Goal: Task Accomplishment & Management: Use online tool/utility

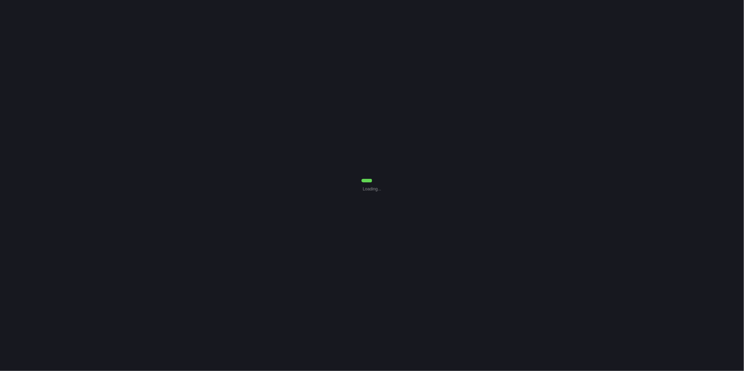
select select "30"
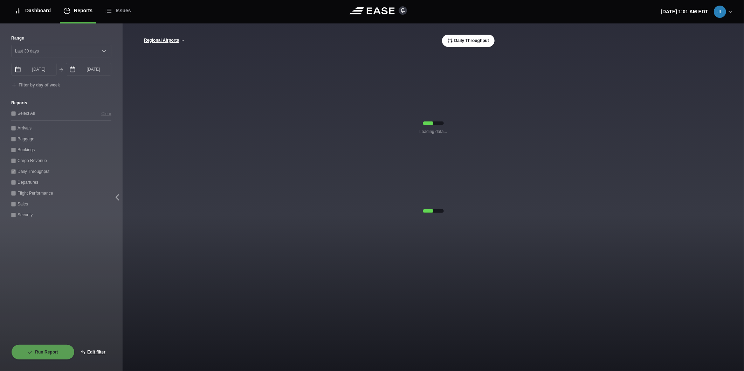
click at [37, 15] on div "Dashboard" at bounding box center [33, 10] width 36 height 23
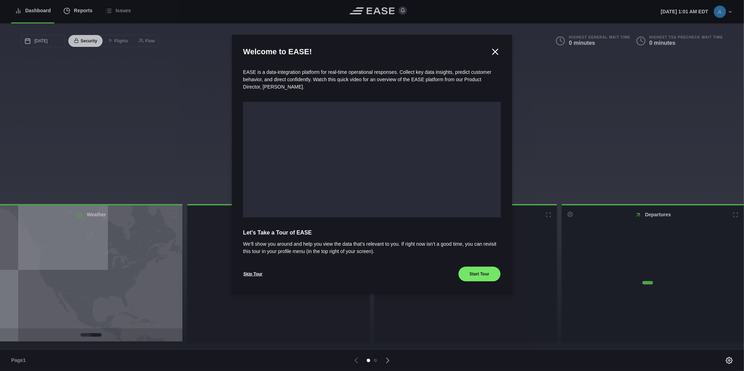
click at [72, 12] on div at bounding box center [372, 185] width 744 height 371
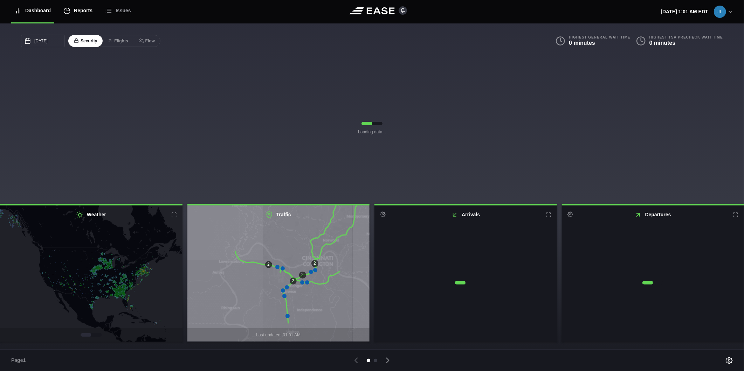
click at [82, 11] on div "Reports" at bounding box center [77, 10] width 29 height 23
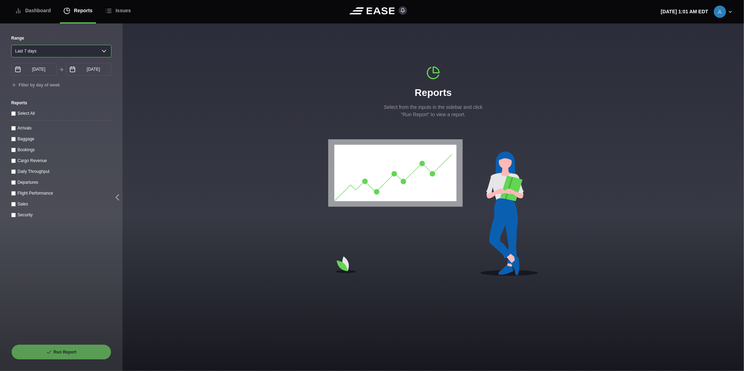
click at [48, 49] on select "Yesterday Last 7 days Last 14 days Last 30 days Last 6 weeks" at bounding box center [61, 51] width 100 height 13
select select "30"
click at [11, 45] on select "Yesterday Last 7 days Last 14 days Last 30 days Last 6 weeks" at bounding box center [61, 51] width 100 height 13
type input "08/29/2025"
click at [14, 174] on throughput "Daily Throughput" at bounding box center [13, 172] width 5 height 5
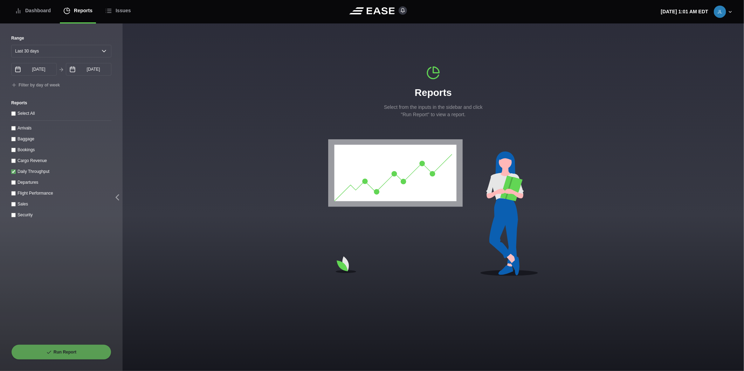
checkbox throughput "true"
click at [64, 349] on button "Run Report" at bounding box center [61, 352] width 100 height 15
select select "30"
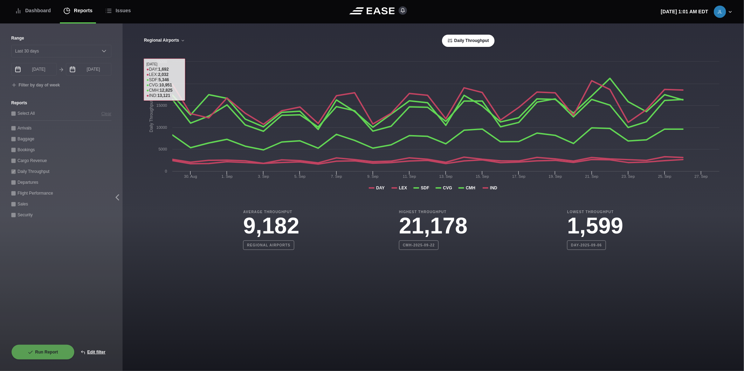
click at [173, 39] on button "Regional Airports" at bounding box center [165, 40] width 42 height 5
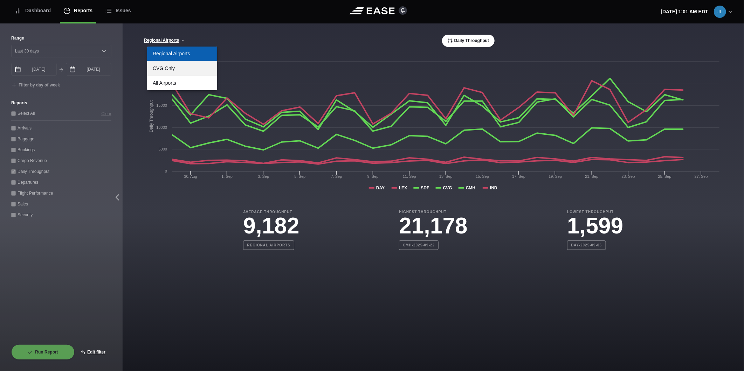
click at [169, 73] on link "CVG Only" at bounding box center [182, 68] width 70 height 14
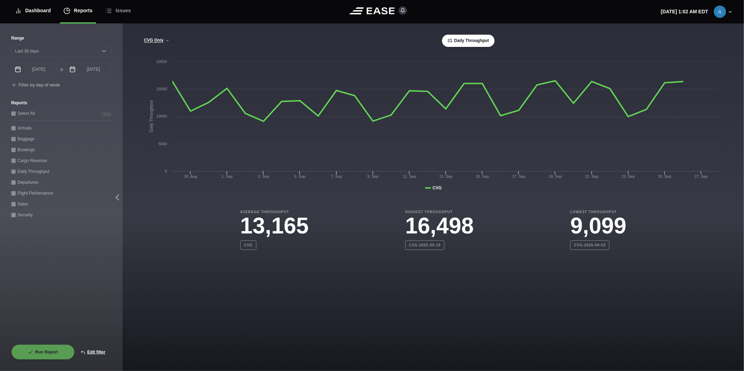
click at [32, 9] on div "Dashboard" at bounding box center [33, 10] width 36 height 23
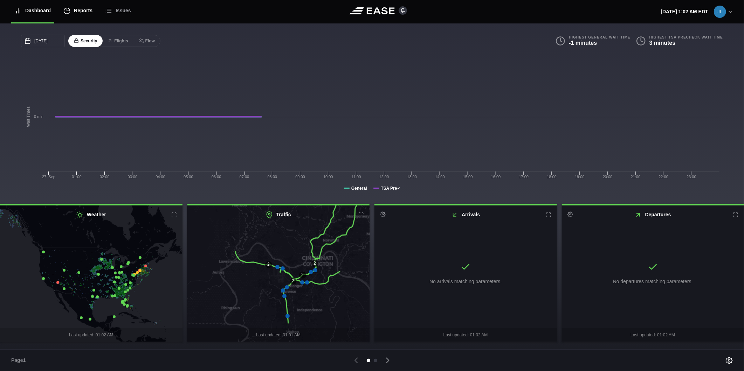
click at [78, 16] on div "Reports" at bounding box center [77, 10] width 29 height 23
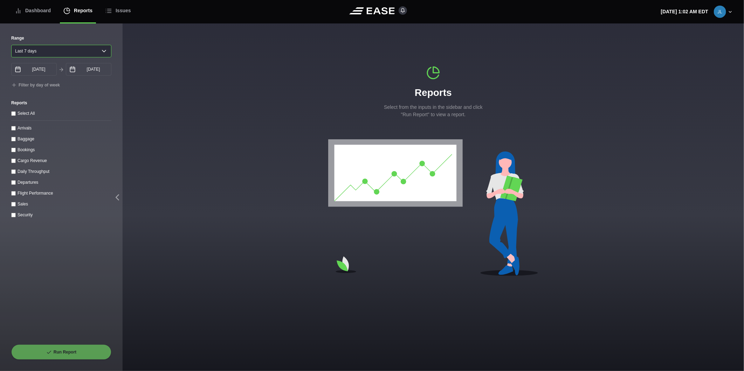
click at [57, 52] on select "Yesterday Last 7 days Last 14 days Last 30 days Last 6 weeks" at bounding box center [61, 51] width 100 height 13
select select "1"
click at [11, 45] on select "Yesterday Last 7 days Last 14 days Last 30 days Last 6 weeks" at bounding box center [61, 51] width 100 height 13
type input "09/27/2025"
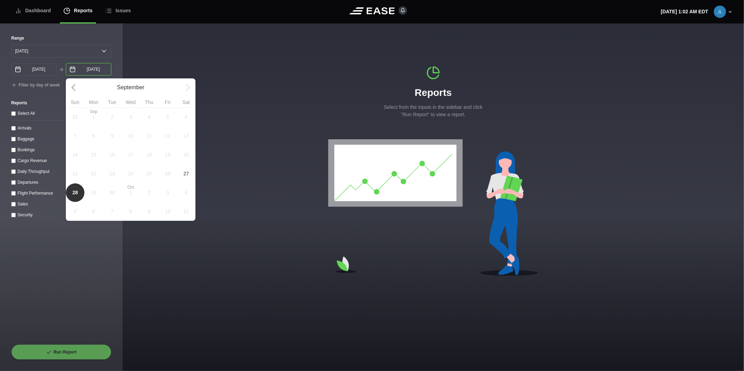
click at [86, 73] on input "09/28/2025" at bounding box center [89, 69] width 46 height 13
click at [188, 176] on span "27" at bounding box center [187, 173] width 6 height 7
type input "09/27/2025"
select select "0"
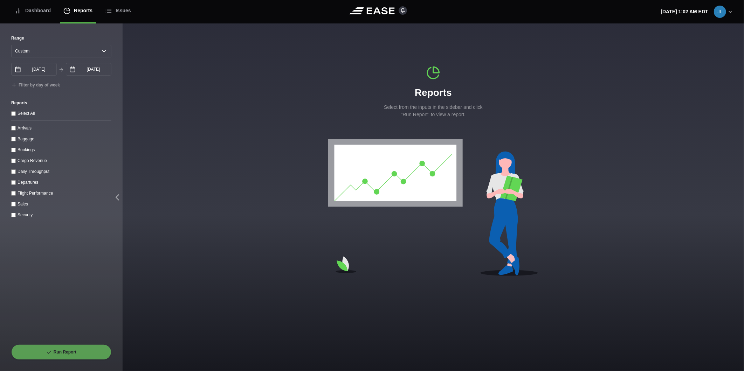
click at [24, 132] on div "Arrivals" at bounding box center [25, 127] width 14 height 7
drag, startPoint x: 14, startPoint y: 131, endPoint x: 27, endPoint y: 165, distance: 36.8
click at [14, 131] on input "Arrivals" at bounding box center [13, 128] width 5 height 5
checkbox input "true"
click at [69, 353] on button "Run Report" at bounding box center [61, 352] width 100 height 15
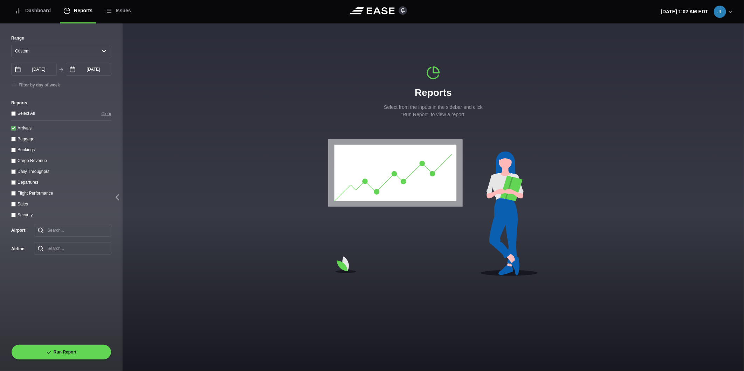
select select "0"
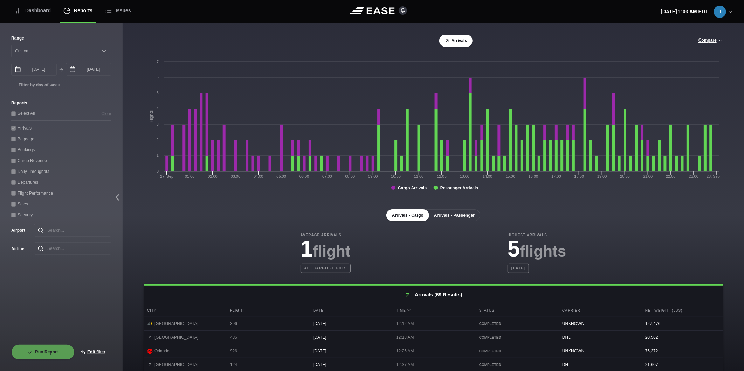
click at [436, 220] on button "Arrivals - Passenger" at bounding box center [454, 216] width 52 height 12
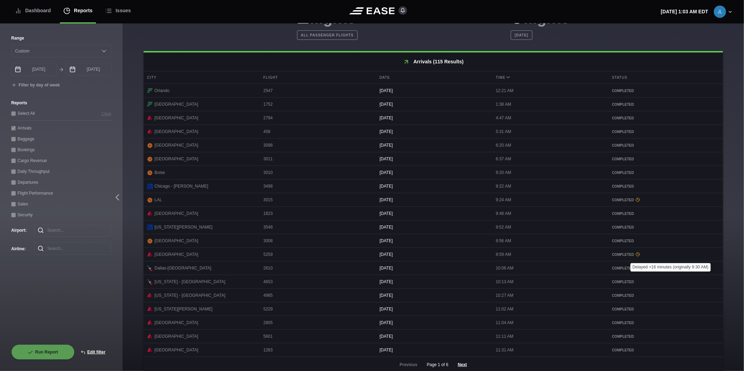
scroll to position [246, 0]
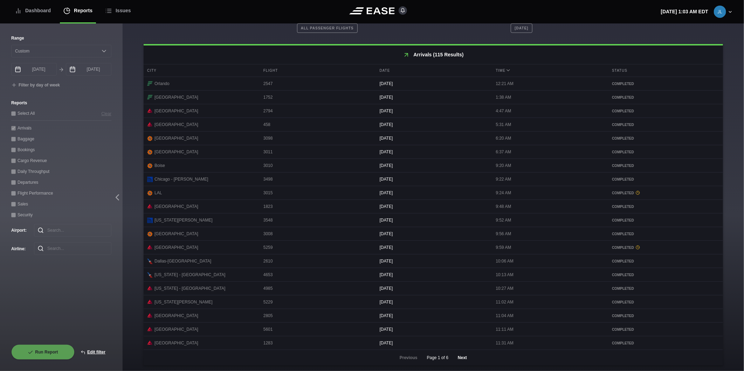
click at [462, 358] on button "Next" at bounding box center [462, 357] width 21 height 15
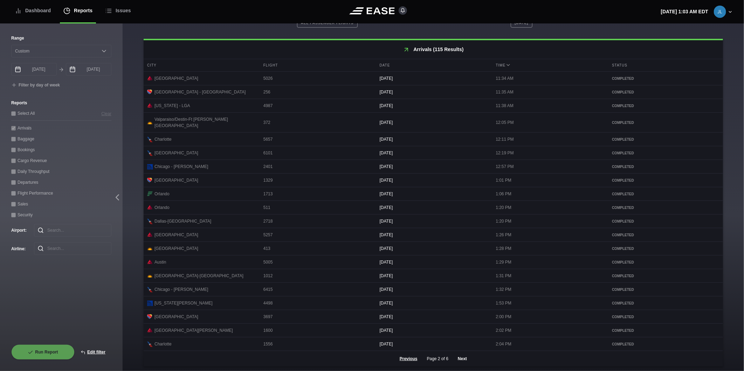
click at [456, 357] on button "Next" at bounding box center [462, 358] width 21 height 15
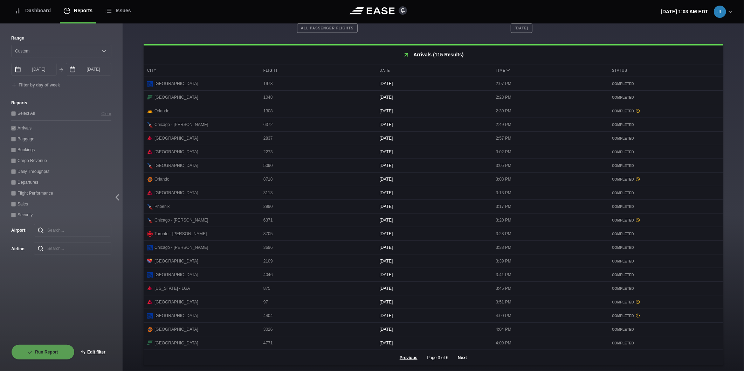
click at [463, 359] on button "Next" at bounding box center [462, 357] width 21 height 15
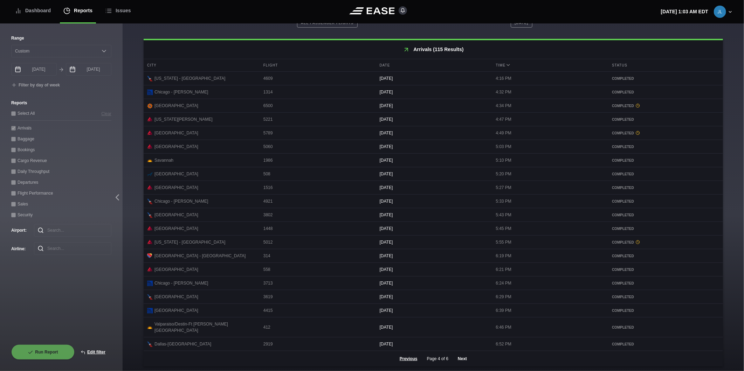
click at [465, 357] on button "Next" at bounding box center [462, 358] width 21 height 15
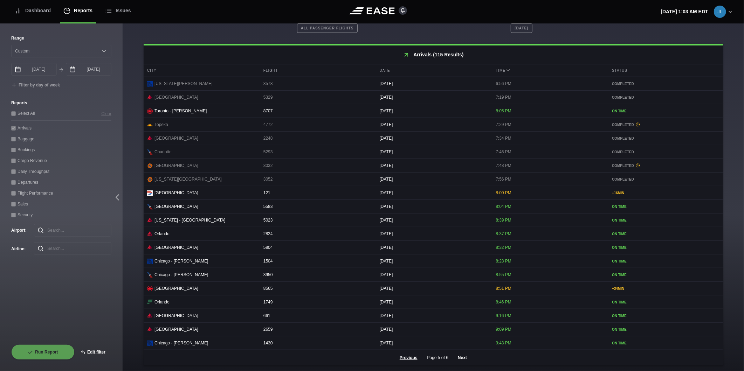
click at [459, 357] on button "Next" at bounding box center [462, 357] width 21 height 15
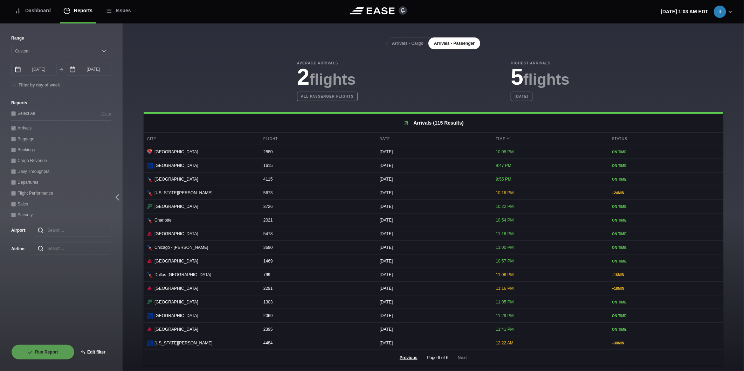
scroll to position [176, 0]
click at [42, 14] on div "Dashboard" at bounding box center [33, 10] width 36 height 23
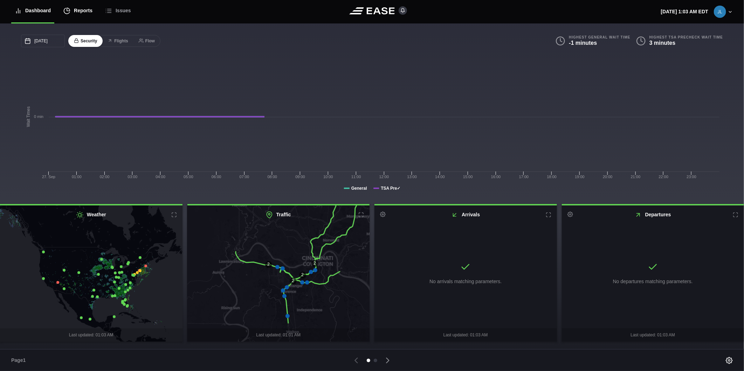
click at [74, 12] on div "Reports" at bounding box center [77, 10] width 29 height 23
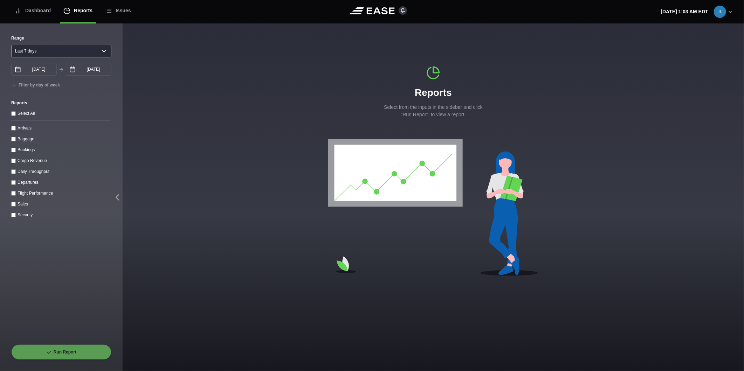
click at [52, 55] on select "Yesterday Last 7 days Last 14 days Last 30 days Last 6 weeks" at bounding box center [61, 51] width 100 height 13
select select "1"
click at [11, 45] on select "Yesterday Last 7 days Last 14 days Last 30 days Last 6 weeks" at bounding box center [61, 51] width 100 height 13
type input "09/27/2025"
drag, startPoint x: 13, startPoint y: 184, endPoint x: 48, endPoint y: 226, distance: 54.2
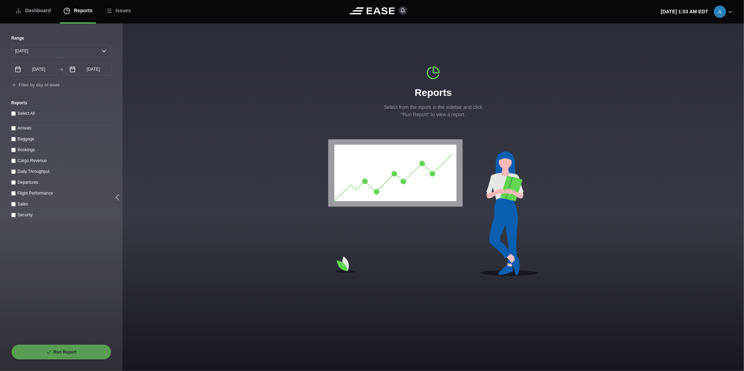
click at [13, 185] on input "Departures" at bounding box center [13, 182] width 5 height 5
checkbox input "true"
click at [76, 354] on button "Run Report" at bounding box center [61, 352] width 100 height 15
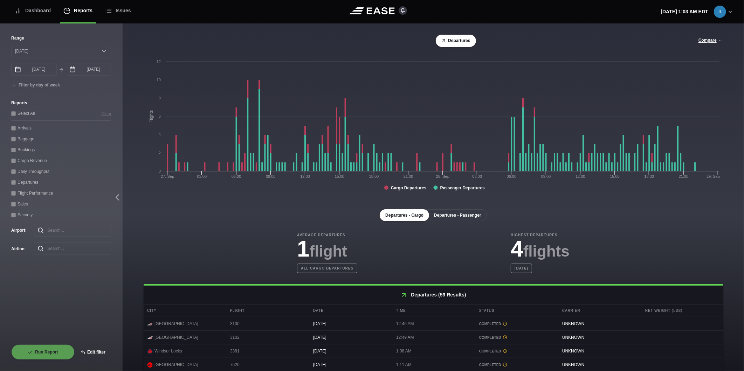
click at [471, 219] on button "Departures - Passenger" at bounding box center [457, 216] width 59 height 12
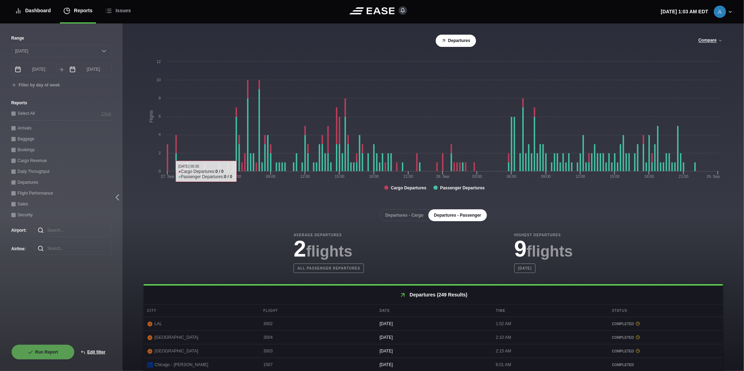
click at [35, 12] on div "Dashboard" at bounding box center [33, 10] width 36 height 23
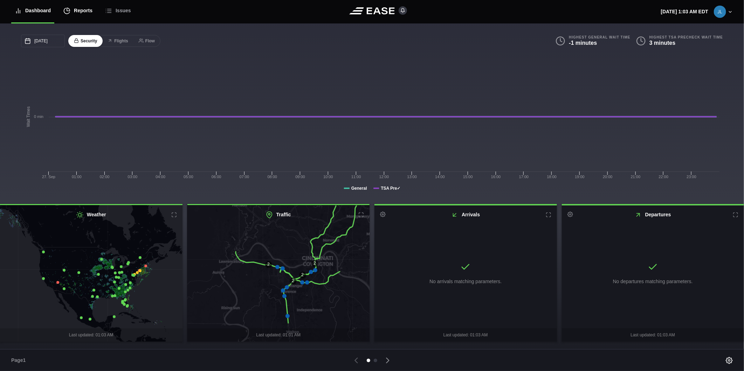
click at [74, 11] on div "Reports" at bounding box center [77, 10] width 29 height 23
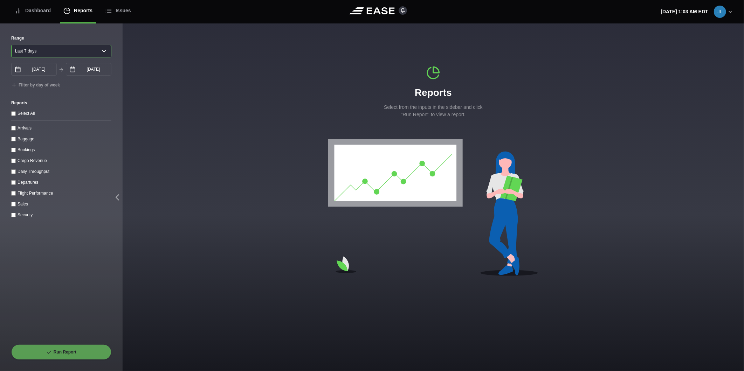
click at [103, 51] on select "Yesterday Last 7 days Last 14 days Last 30 days Last 6 weeks" at bounding box center [61, 51] width 100 height 13
select select "1"
click at [11, 45] on select "Yesterday Last 7 days Last 14 days Last 30 days Last 6 weeks" at bounding box center [61, 51] width 100 height 13
type input "09/27/2025"
click at [83, 73] on input "09/28/2025" at bounding box center [89, 69] width 46 height 13
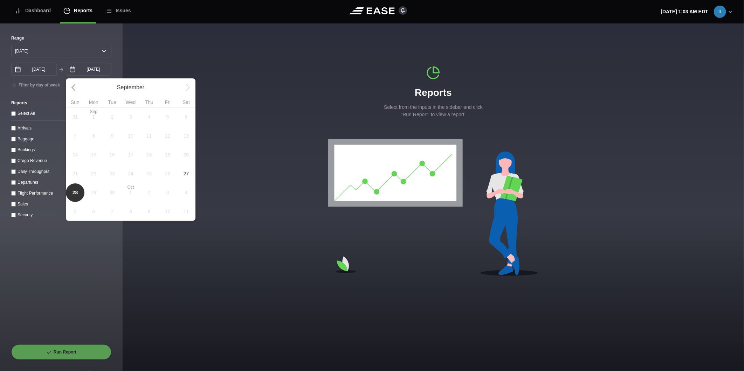
drag, startPoint x: 182, startPoint y: 173, endPoint x: 160, endPoint y: 176, distance: 22.6
click at [183, 173] on span "27" at bounding box center [186, 173] width 19 height 19
type input "09/27/2025"
select select "0"
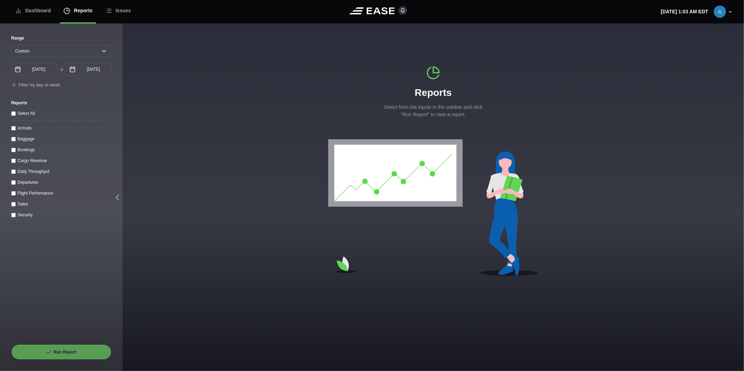
click at [23, 180] on div "Departures" at bounding box center [28, 182] width 21 height 7
drag, startPoint x: 25, startPoint y: 181, endPoint x: 28, endPoint y: 184, distance: 4.2
click at [28, 184] on label "Departures" at bounding box center [28, 182] width 21 height 5
drag, startPoint x: 28, startPoint y: 184, endPoint x: 16, endPoint y: 187, distance: 12.5
click at [15, 185] on input "Departures" at bounding box center [13, 182] width 5 height 5
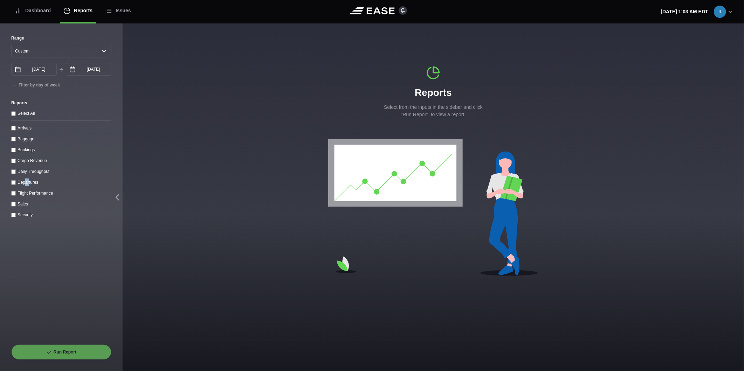
checkbox input "true"
click at [67, 349] on button "Run Report" at bounding box center [61, 352] width 100 height 15
select select "0"
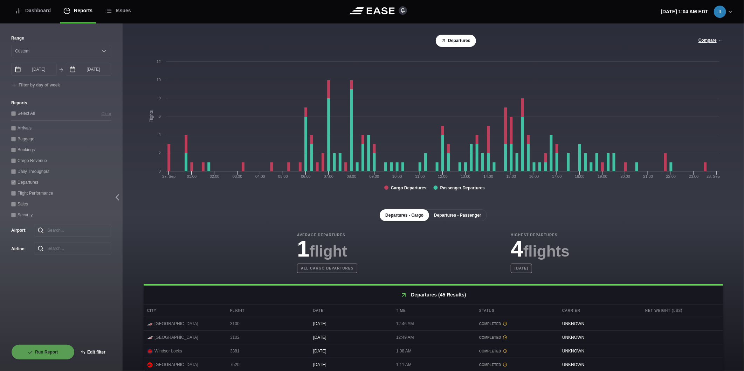
click at [458, 218] on button "Departures - Passenger" at bounding box center [457, 216] width 59 height 12
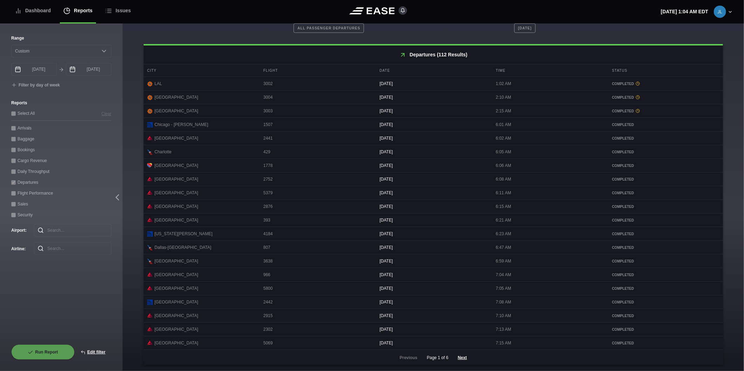
scroll to position [246, 0]
click at [465, 357] on button "Next" at bounding box center [462, 357] width 21 height 15
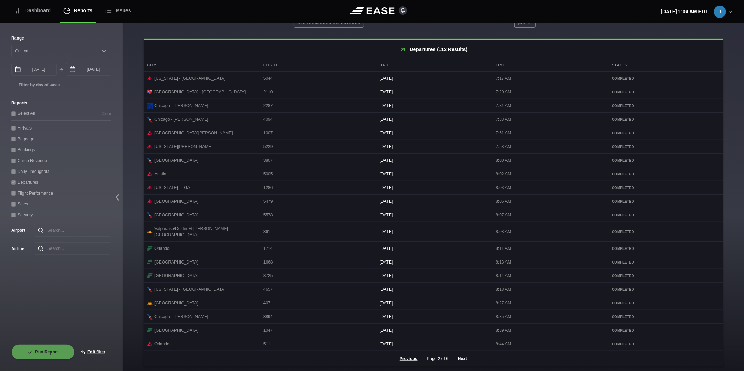
click at [465, 357] on button "Next" at bounding box center [462, 358] width 21 height 15
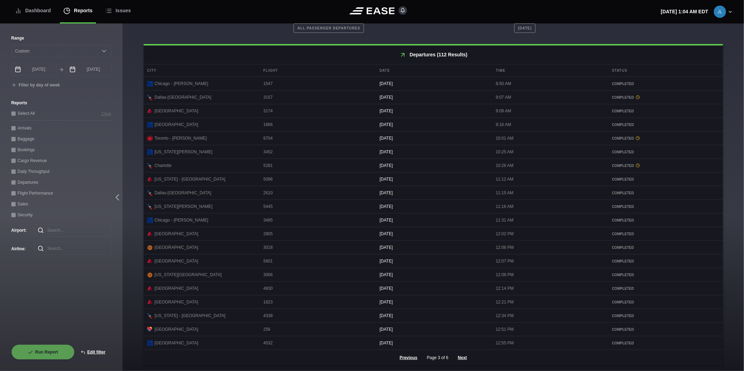
click at [636, 136] on icon at bounding box center [638, 138] width 4 height 4
click at [456, 358] on button "Next" at bounding box center [462, 357] width 21 height 15
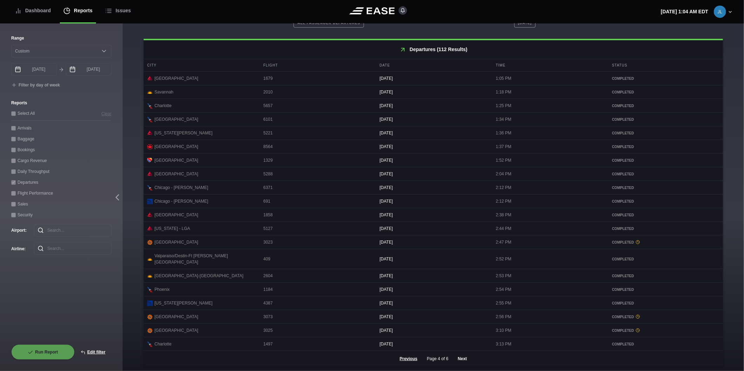
click at [460, 359] on button "Next" at bounding box center [462, 358] width 21 height 15
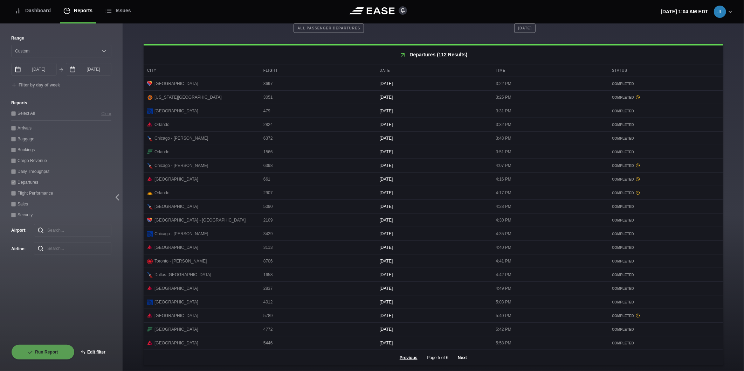
click at [459, 360] on button "Next" at bounding box center [462, 357] width 21 height 15
